Goal: Find specific page/section: Find specific page/section

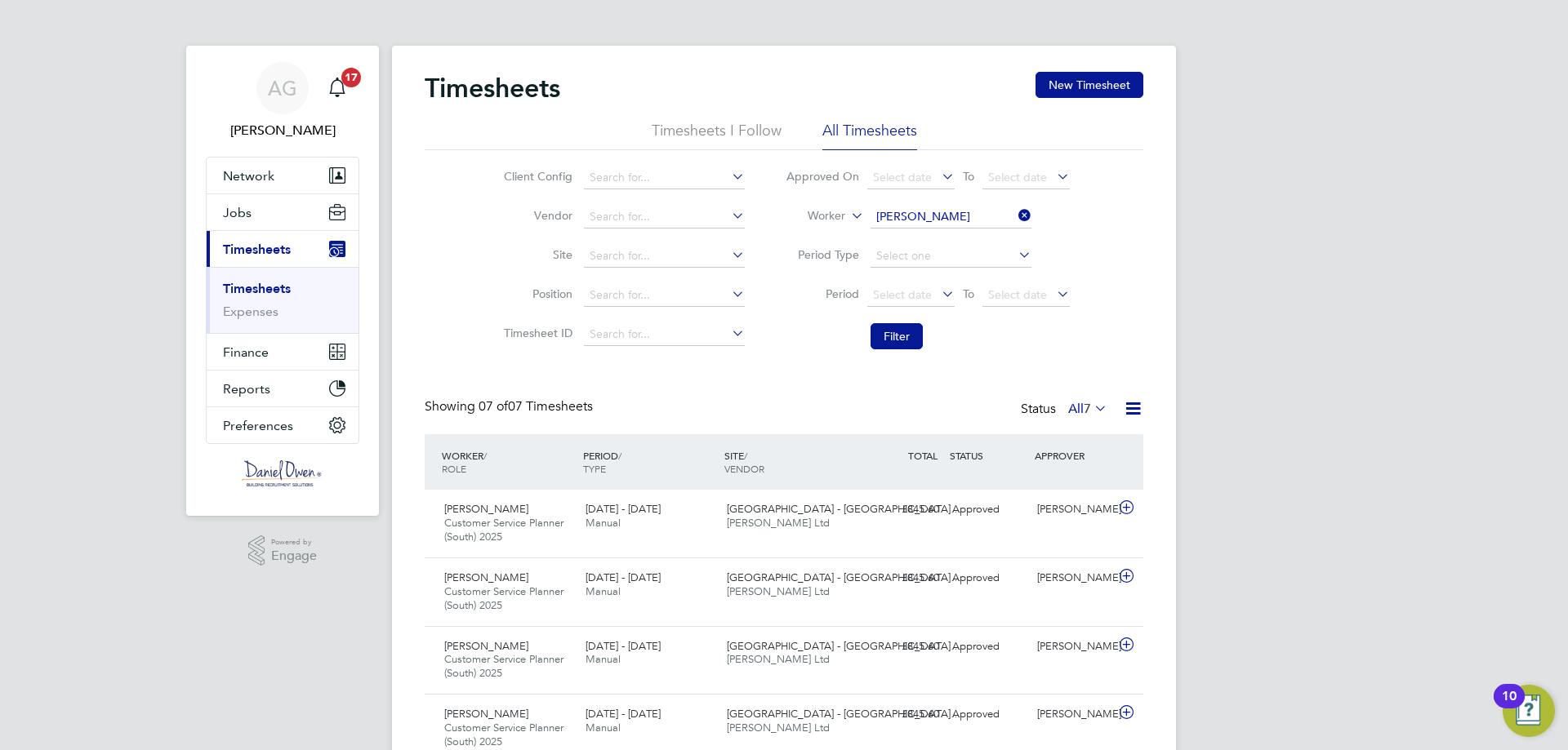
click at [1015, 212] on icon at bounding box center [1015, 215] width 0 height 23
click at [901, 213] on input at bounding box center [951, 216] width 161 height 23
click at [898, 206] on input at bounding box center [951, 216] width 161 height 23
click at [974, 236] on b "[PERSON_NAME]" at bounding box center [1020, 239] width 94 height 14
type input "[PERSON_NAME]"
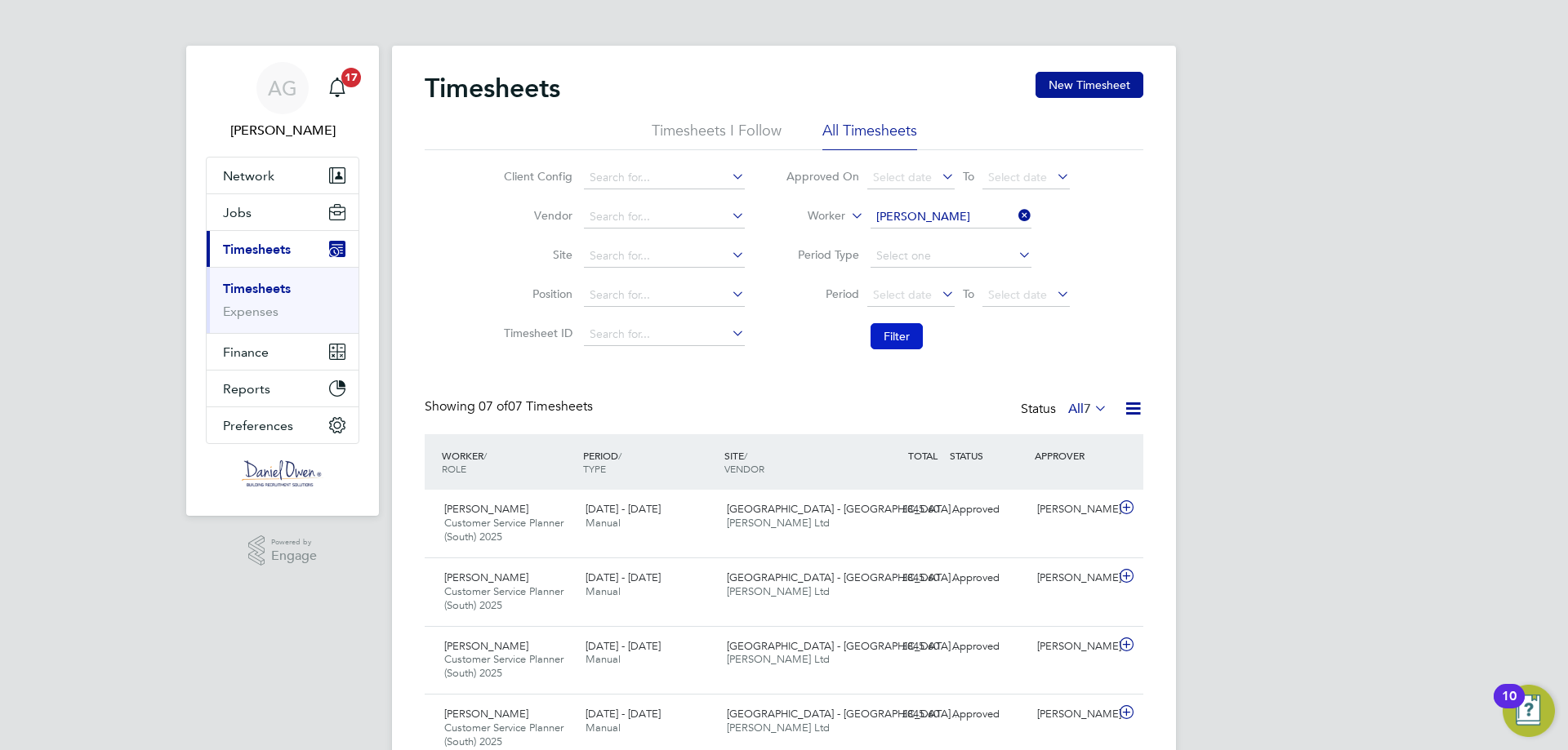
click at [888, 326] on button "Filter" at bounding box center [896, 336] width 53 height 26
click at [1015, 217] on icon at bounding box center [1015, 215] width 0 height 23
click at [946, 219] on input at bounding box center [951, 216] width 161 height 23
click at [970, 225] on input at bounding box center [951, 216] width 161 height 23
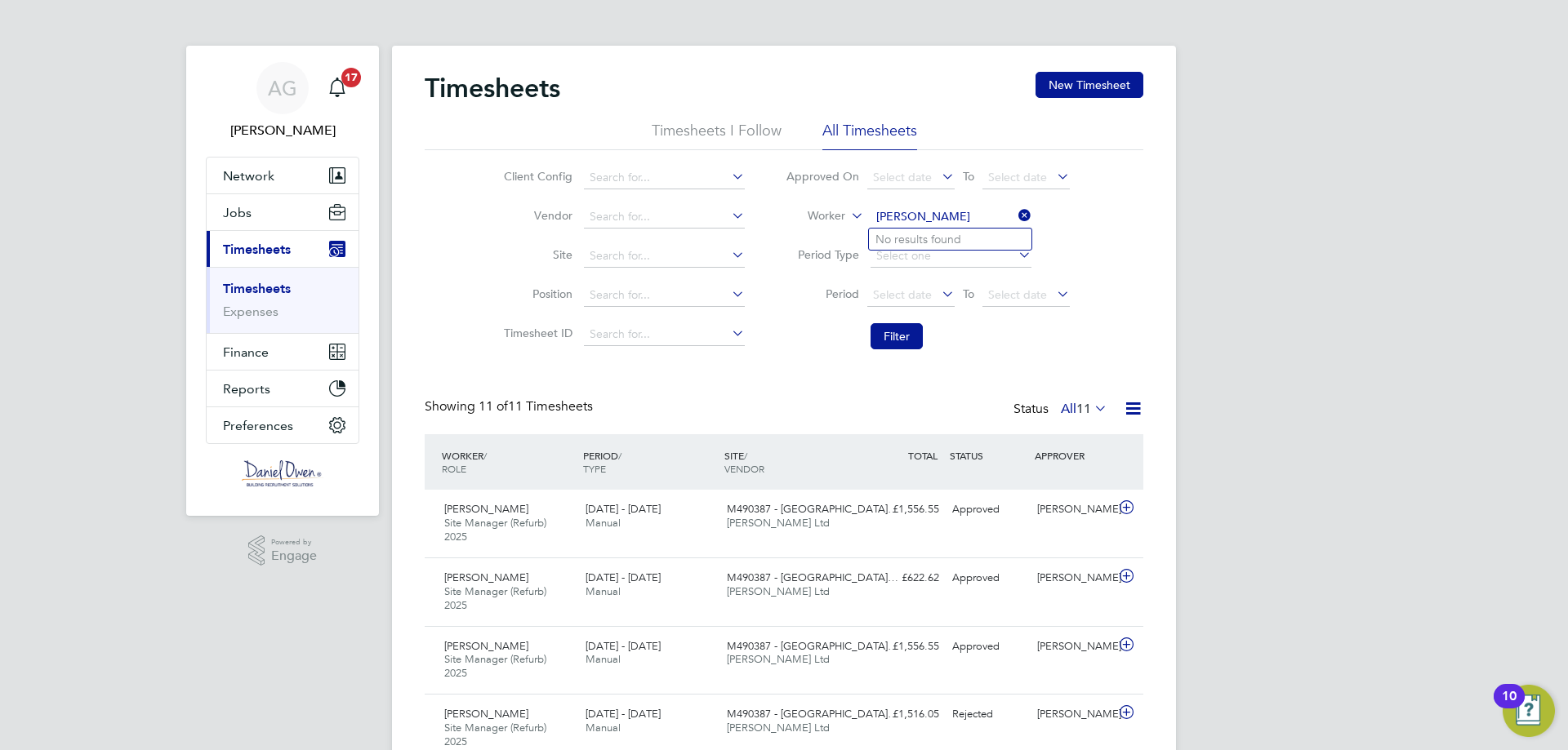
type input "[PERSON_NAME]"
